Goal: Navigation & Orientation: Find specific page/section

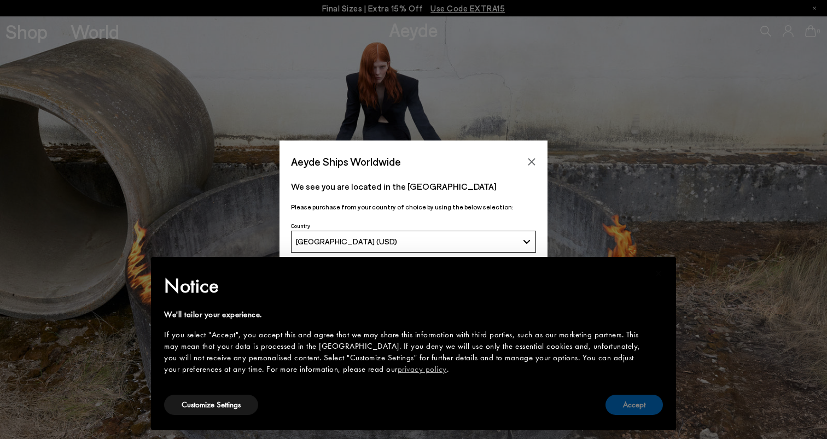
click at [619, 405] on button "Accept" at bounding box center [634, 405] width 57 height 20
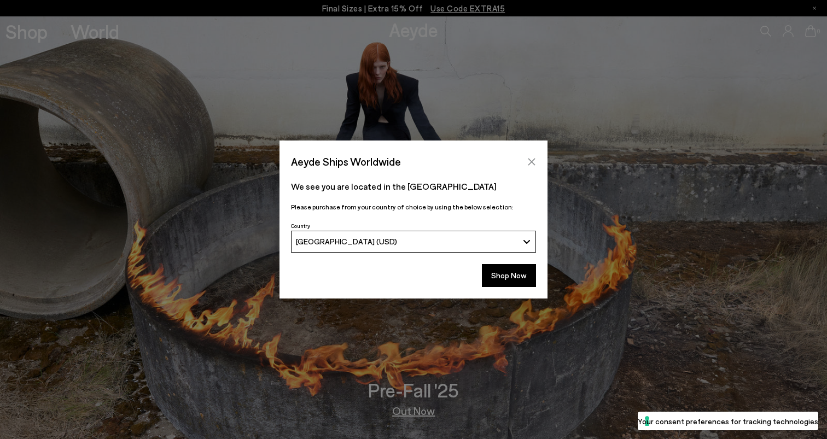
click at [532, 158] on icon "Close" at bounding box center [531, 162] width 9 height 9
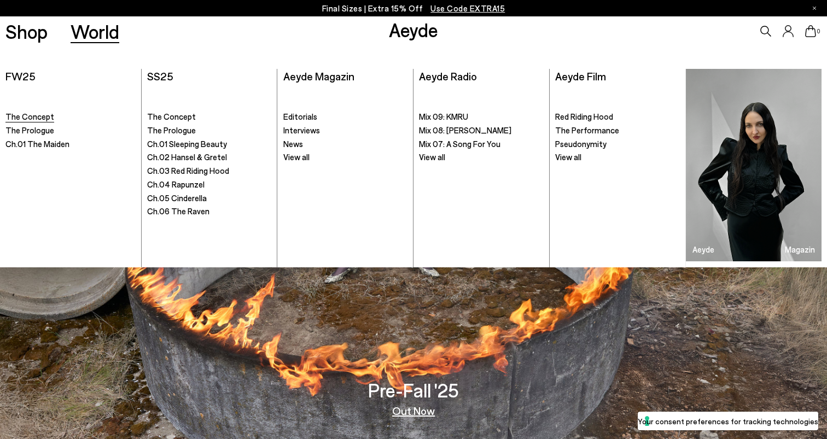
click at [33, 114] on span "The Concept" at bounding box center [29, 117] width 49 height 10
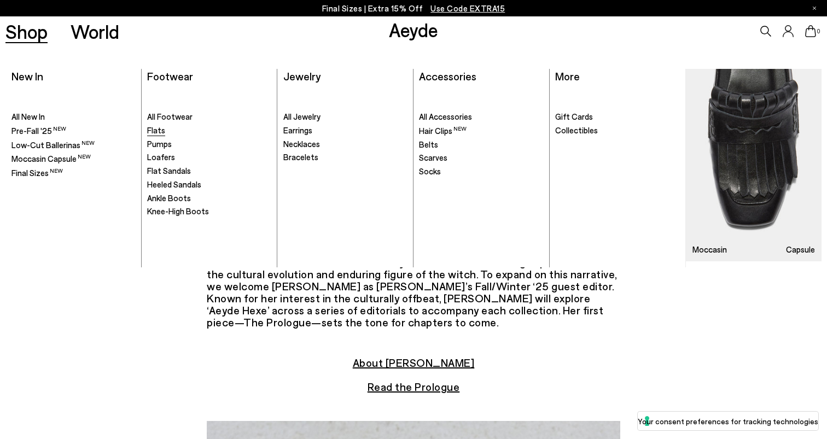
click at [164, 133] on span "Flats" at bounding box center [156, 130] width 18 height 10
